Goal: Task Accomplishment & Management: Use online tool/utility

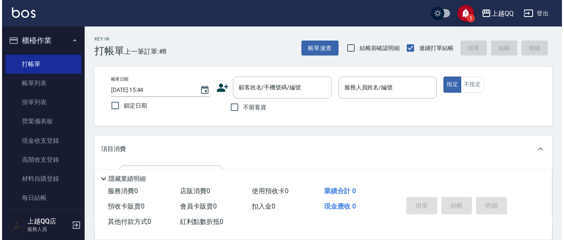
scroll to position [41, 0]
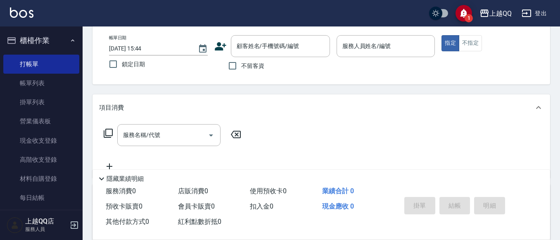
drag, startPoint x: 240, startPoint y: 51, endPoint x: 263, endPoint y: 28, distance: 31.9
click at [256, 47] on input "顧客姓名/手機號碼/編號" at bounding box center [274, 46] width 79 height 14
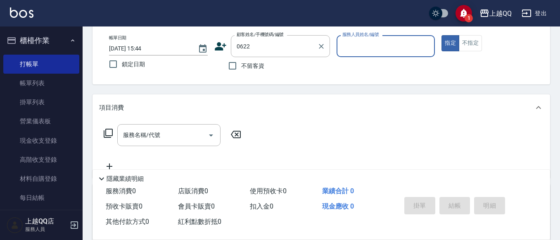
type input "0622"
click at [442, 35] on button "指定" at bounding box center [451, 43] width 18 height 16
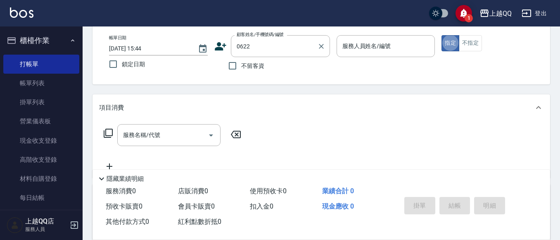
type button "true"
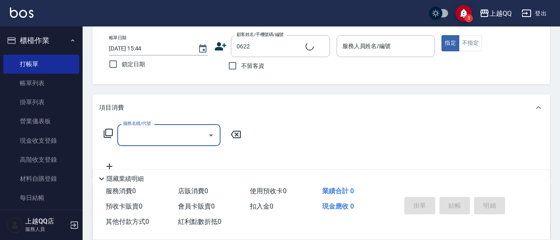
type input "[PERSON_NAME]/0928528535/0622"
type input "欣樺-6"
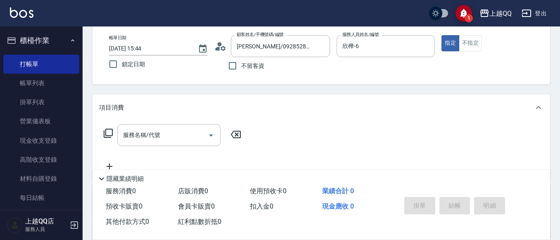
click at [114, 129] on div "服務名稱/代號 服務名稱/代號" at bounding box center [172, 135] width 147 height 22
click at [111, 134] on icon at bounding box center [108, 133] width 10 height 10
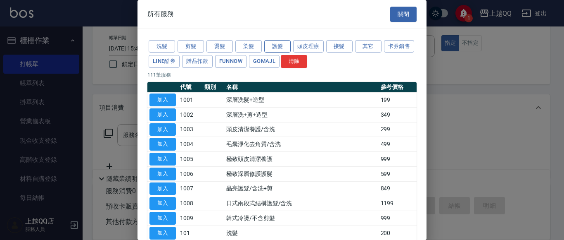
click at [286, 47] on button "護髮" at bounding box center [277, 46] width 26 height 13
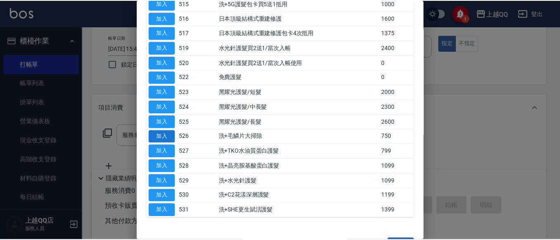
scroll to position [289, 0]
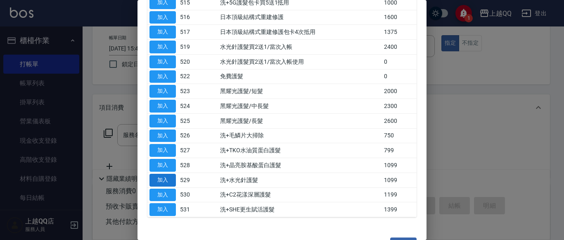
click at [167, 184] on button "加入" at bounding box center [163, 180] width 26 height 13
type input "洗+水光針護髮(529)"
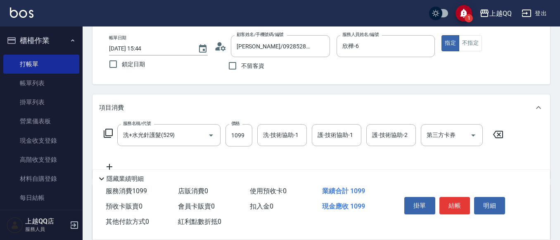
click at [221, 141] on div "服務名稱/代號 洗+水光針護髮(529) 服務名稱/代號 價格 1099 價格 洗-技術協助-1 洗-技術協助-1 護-技術協助-1 護-技術協助-1 護-技…" at bounding box center [304, 135] width 410 height 22
click at [230, 135] on input "1099" at bounding box center [239, 135] width 27 height 22
type input "1100"
type input "欣樺-6"
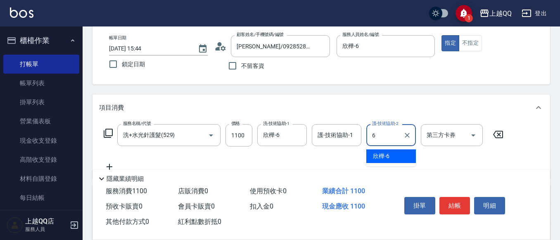
type input "欣樺-6"
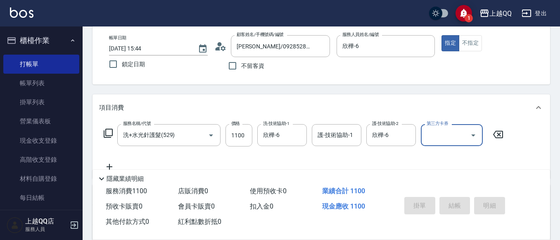
type input "[DATE] 16:17"
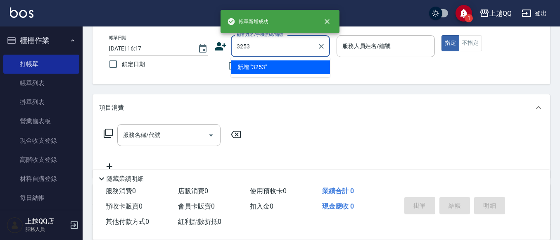
click at [442, 35] on button "指定" at bounding box center [451, 43] width 18 height 16
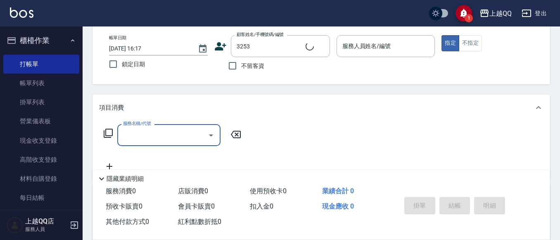
type input "石人妃/0916330727/3253"
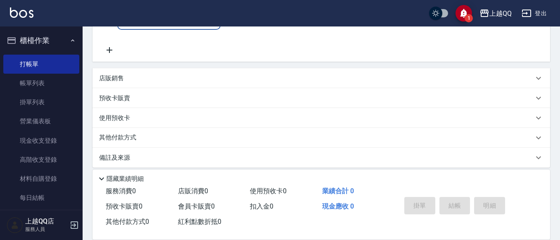
type input "欣樺-6"
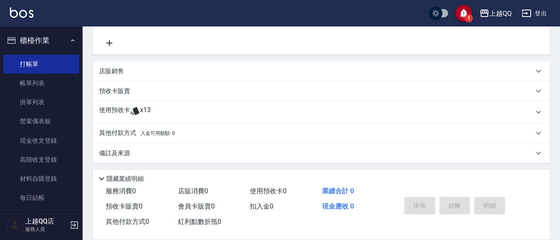
click at [139, 119] on div "使用預收卡 x13" at bounding box center [322, 112] width 458 height 22
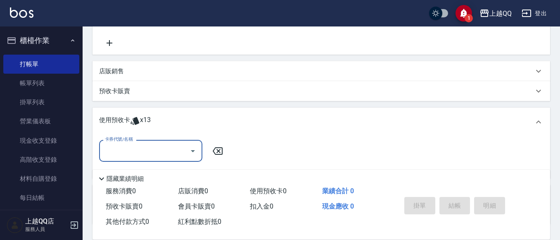
scroll to position [0, 0]
click at [142, 147] on input "卡券代號/名稱" at bounding box center [144, 150] width 83 height 14
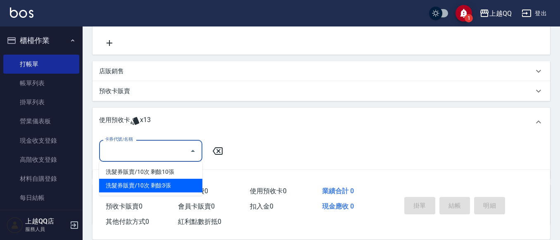
click at [164, 185] on div "洗髮券販賣/10次 剩餘3張" at bounding box center [150, 186] width 103 height 14
type input "洗髮券販賣/10次"
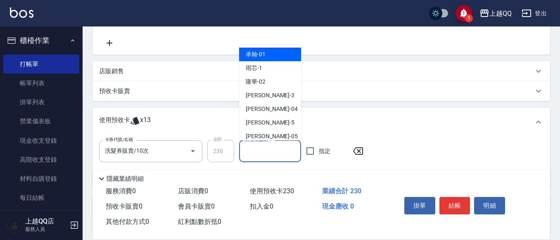
drag, startPoint x: 245, startPoint y: 152, endPoint x: 251, endPoint y: 86, distance: 67.2
click at [248, 152] on input "洗-技術協助-1" at bounding box center [270, 151] width 55 height 14
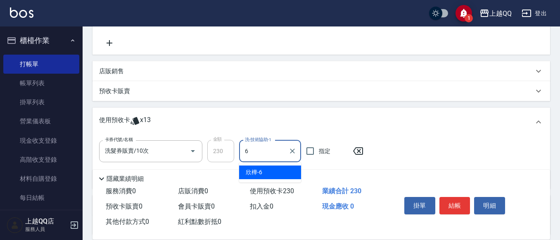
type input "欣樺-6"
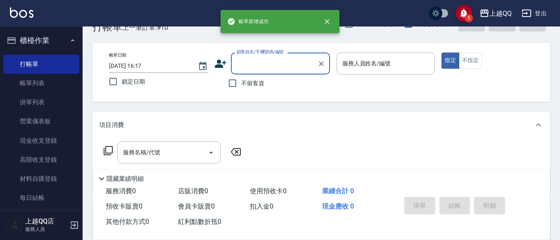
scroll to position [33, 0]
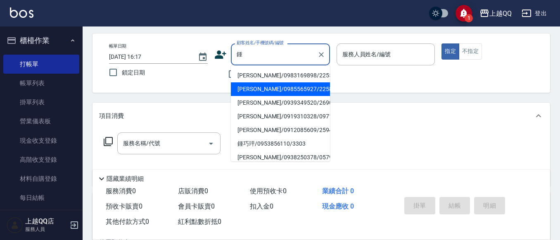
click at [264, 90] on li "[PERSON_NAME]/0985565927/2258" at bounding box center [280, 89] width 99 height 14
type input "[PERSON_NAME]/0985565927/2258"
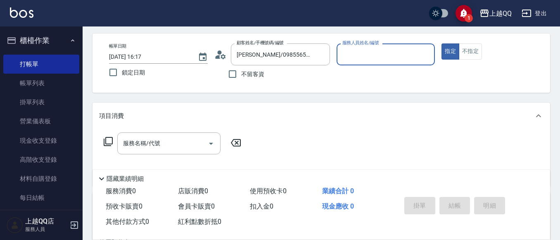
type input "欣樺-6"
click at [187, 134] on div "服務名稱/代號 服務名稱/代號" at bounding box center [322, 157] width 458 height 57
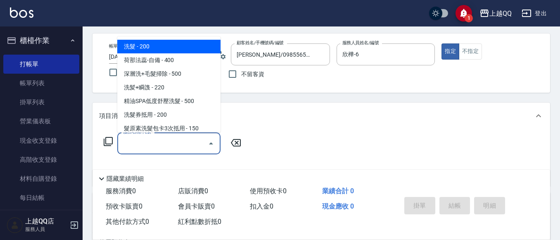
drag, startPoint x: 137, startPoint y: 140, endPoint x: 163, endPoint y: 86, distance: 59.7
click at [138, 140] on div "服務名稱/代號 服務名稱/代號" at bounding box center [168, 143] width 103 height 22
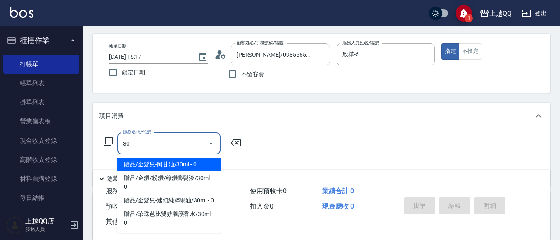
type input "305"
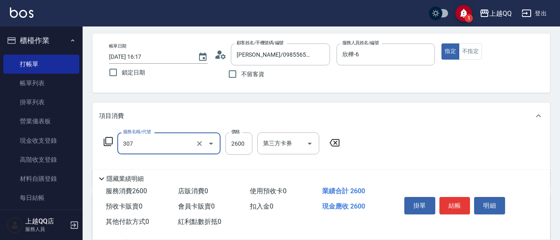
type input "設計燙髮2600(307)"
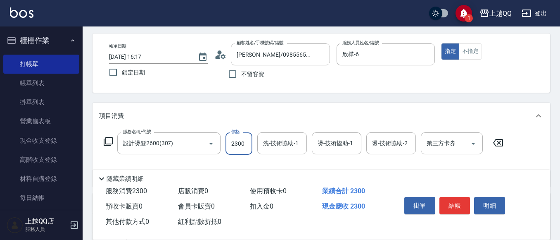
type input "2300"
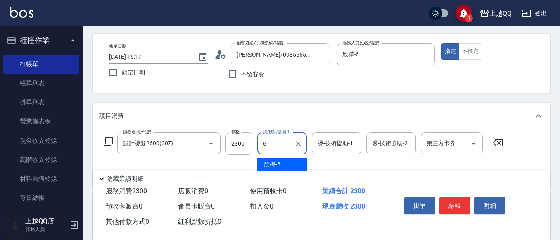
type input "欣樺-6"
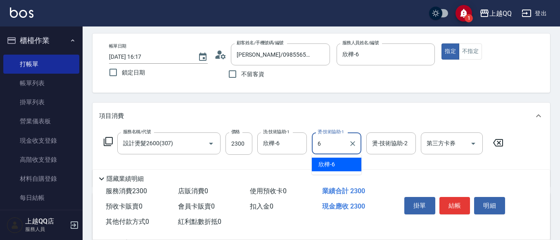
type input "欣樺-6"
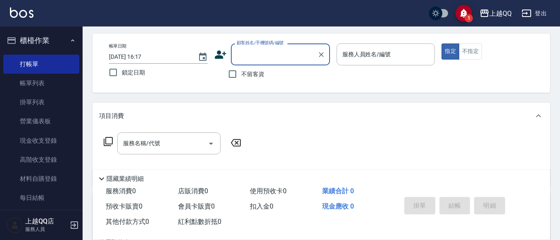
drag, startPoint x: 250, startPoint y: 74, endPoint x: 304, endPoint y: 69, distance: 54.0
click at [251, 75] on span "不留客資" at bounding box center [252, 74] width 23 height 9
click at [241, 75] on input "不留客資" at bounding box center [232, 73] width 17 height 17
checkbox input "true"
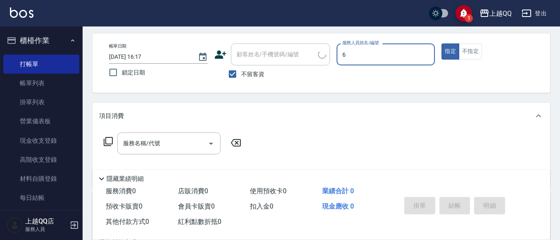
type input "欣樺-6"
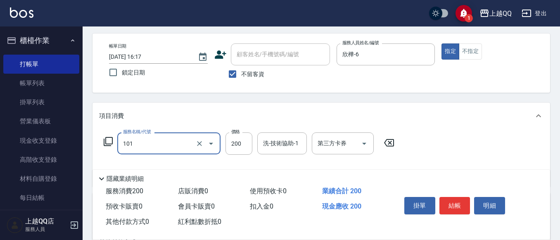
type input "101"
type input "2"
type input "洗髮(101)"
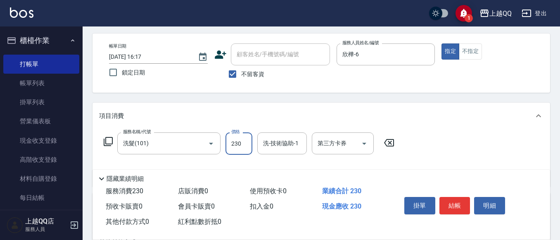
type input "230"
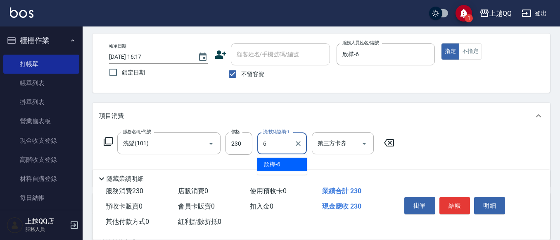
type input "欣樺-6"
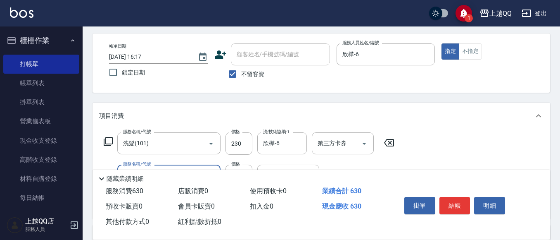
type input "指定單剪(203)"
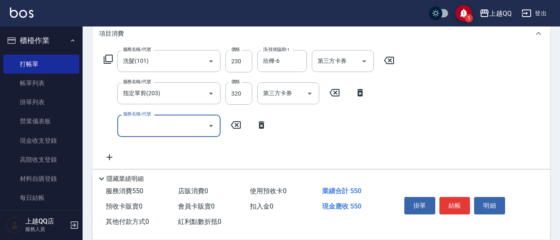
scroll to position [116, 0]
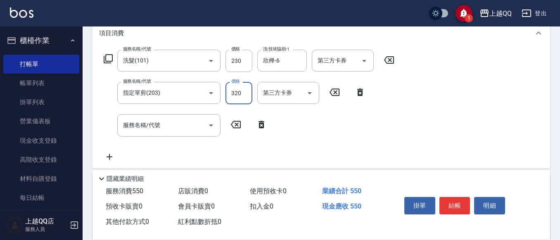
click at [249, 92] on input "320" at bounding box center [239, 93] width 27 height 22
type input "200"
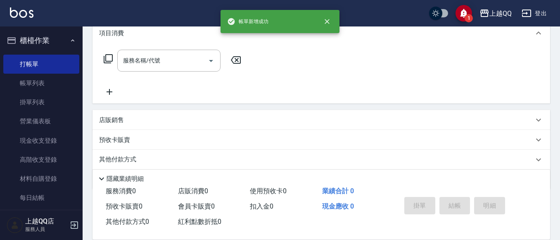
scroll to position [0, 0]
